Goal: Information Seeking & Learning: Learn about a topic

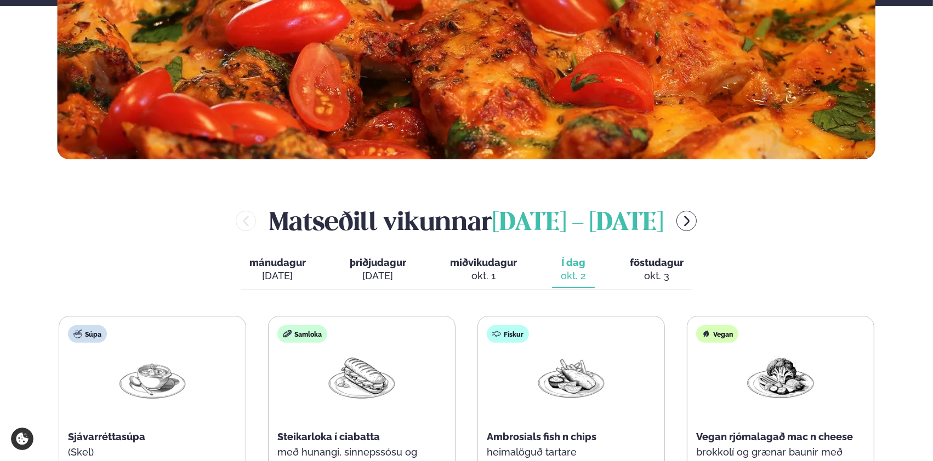
scroll to position [438, 0]
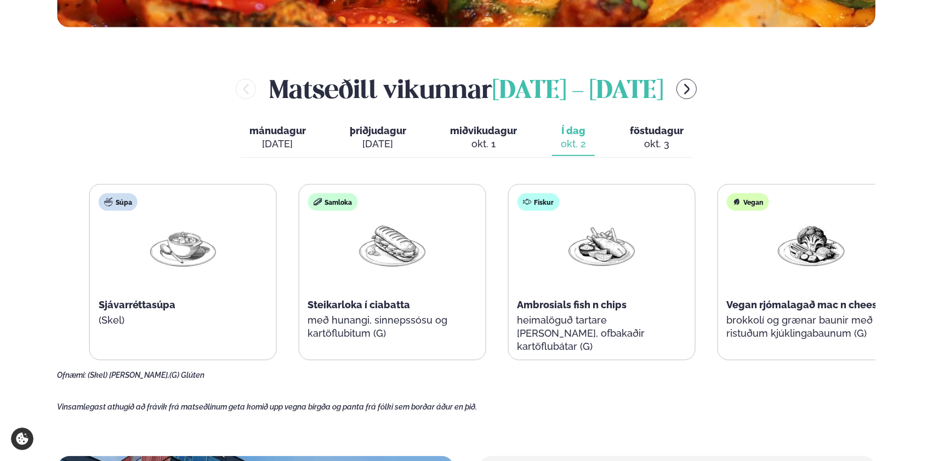
click at [342, 323] on p "með hunangi, sinnepssósu og kartöflubitum (G)" at bounding box center [392, 327] width 169 height 26
click at [554, 304] on span "Ambrosials fish n chips" at bounding box center [573, 305] width 110 height 12
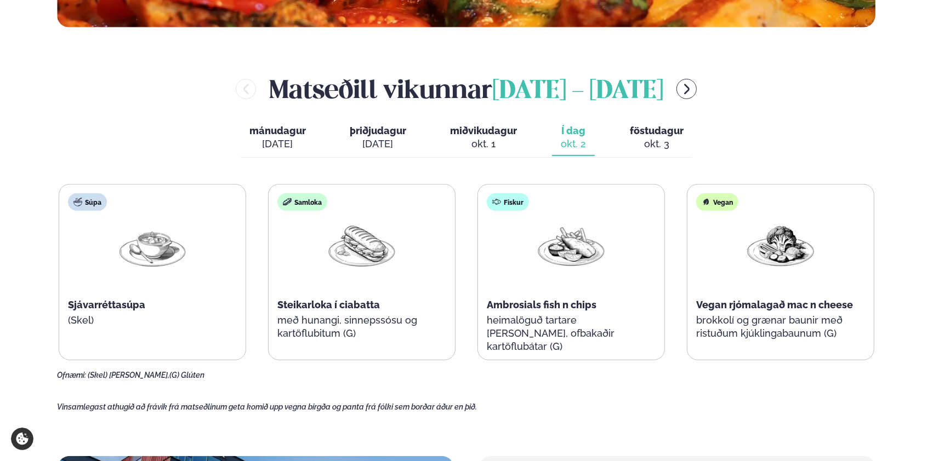
click at [569, 254] on img at bounding box center [571, 245] width 70 height 51
click at [561, 312] on div "Fiskur Ambrosials fish n chips heimalöguð tartare [PERSON_NAME], ofbakaðir kart…" at bounding box center [571, 279] width 186 height 188
click at [575, 256] on img at bounding box center [571, 245] width 70 height 51
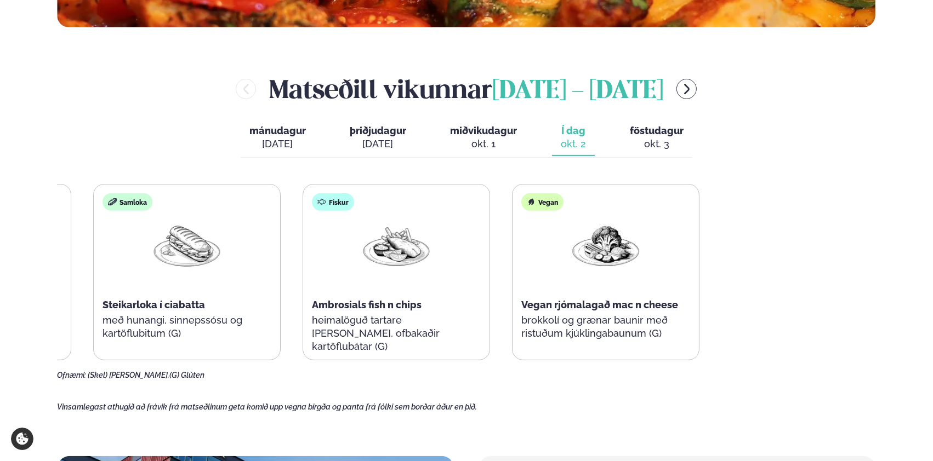
click at [108, 261] on div "Súpa Sjávarréttasúpa (Skel) Samloka Steikarloka í ciabatta með hunangi, sinneps…" at bounding box center [291, 272] width 815 height 176
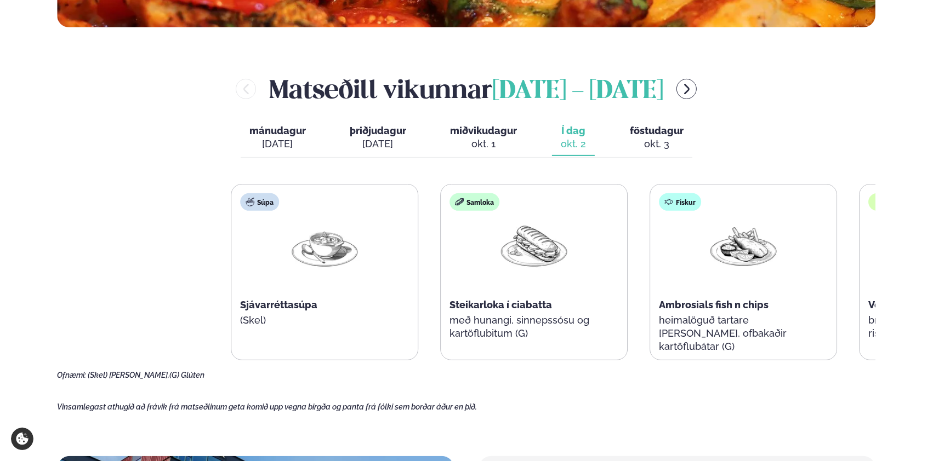
click at [585, 266] on div "Súpa Sjávarréttasúpa (Skel) Samloka Steikarloka í ciabatta með hunangi, sinneps…" at bounding box center [638, 272] width 815 height 176
